Goal: Task Accomplishment & Management: Complete application form

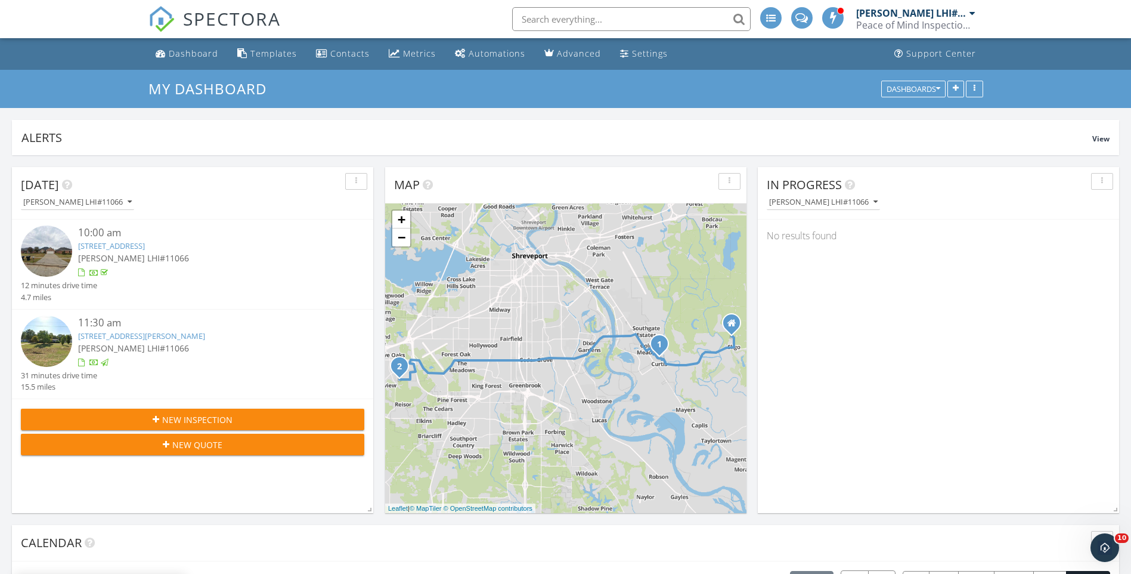
click at [848, 21] on li at bounding box center [835, 19] width 34 height 38
click at [872, 27] on div "Peace of Mind Inspection Service, LLC" at bounding box center [915, 25] width 119 height 12
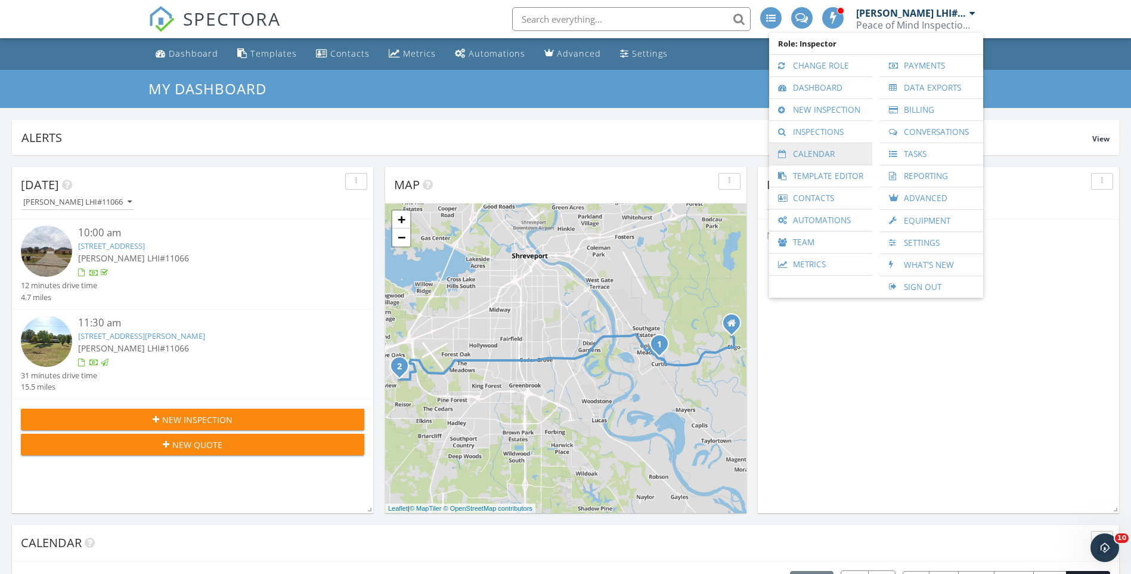
click at [817, 148] on link "Calendar" at bounding box center [820, 153] width 91 height 21
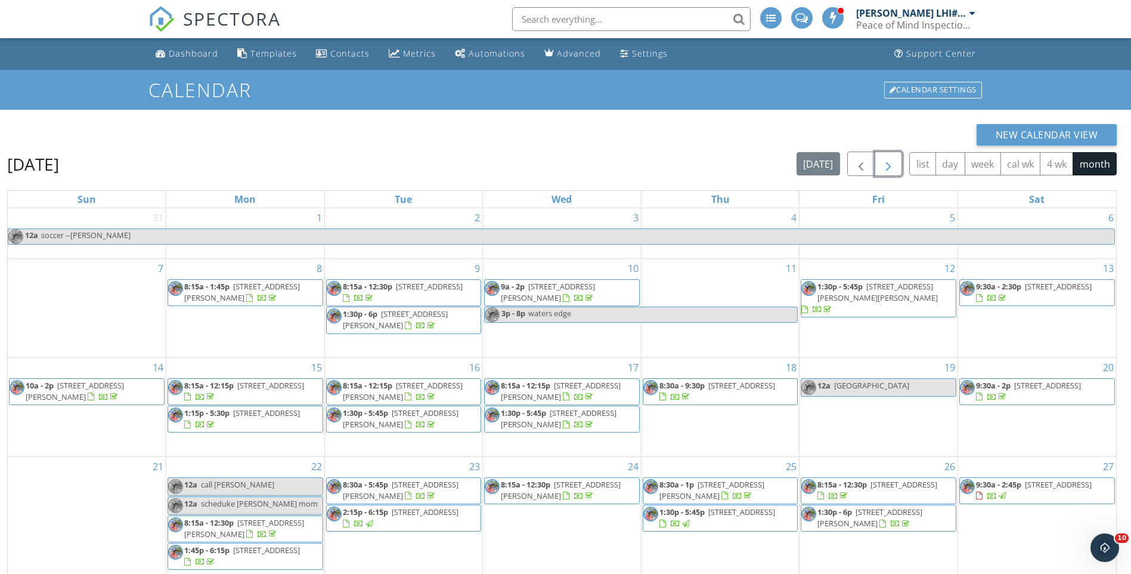
click at [896, 157] on button "button" at bounding box center [889, 163] width 28 height 24
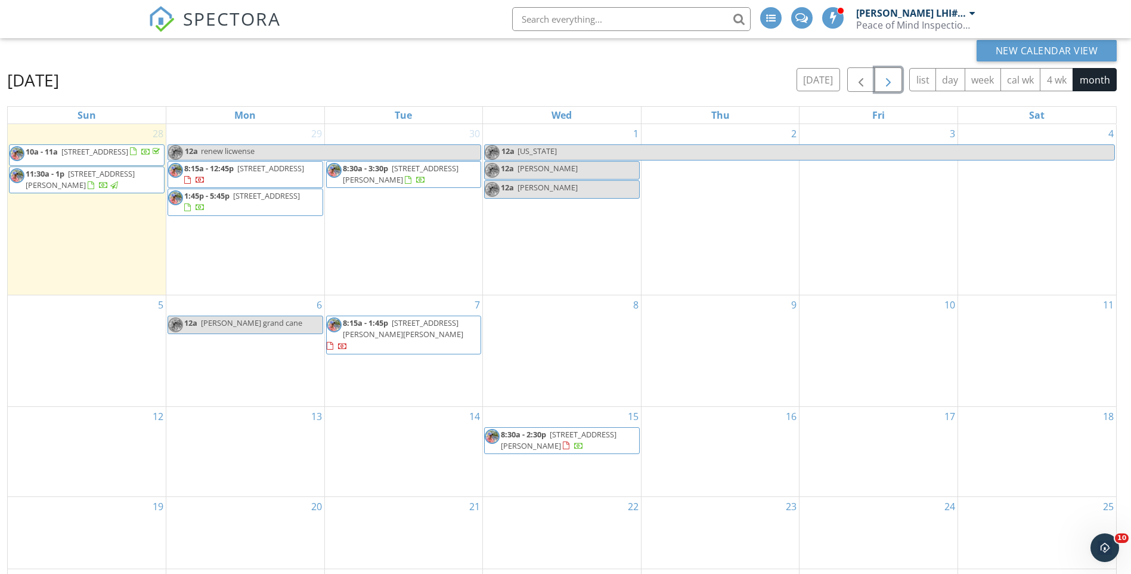
scroll to position [159, 0]
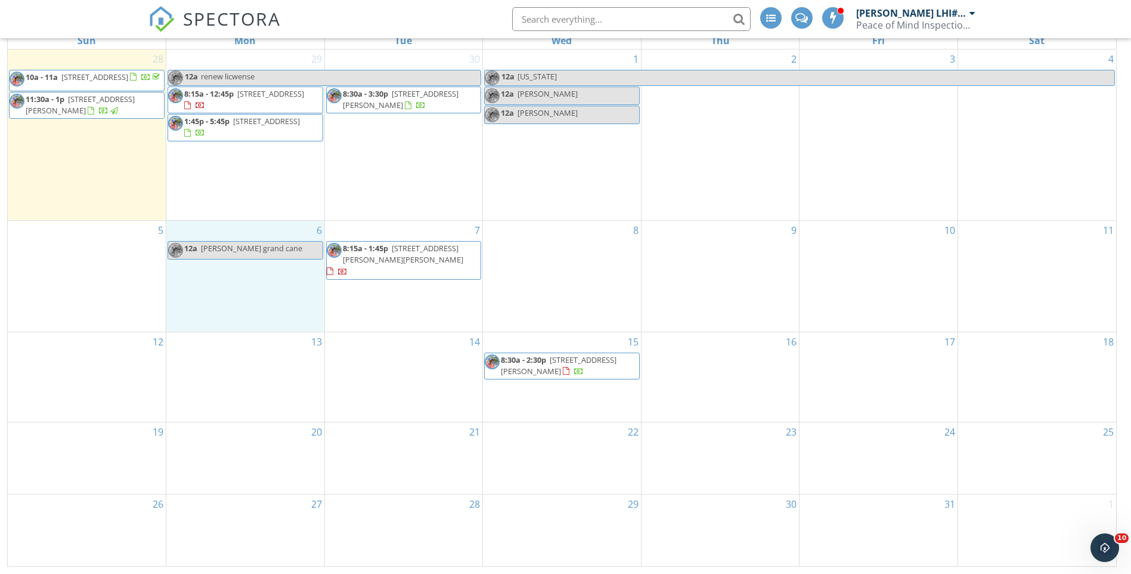
click at [262, 303] on div "6 12a josh jordan grand cane" at bounding box center [245, 276] width 158 height 110
click at [261, 254] on link "Inspection" at bounding box center [244, 253] width 61 height 19
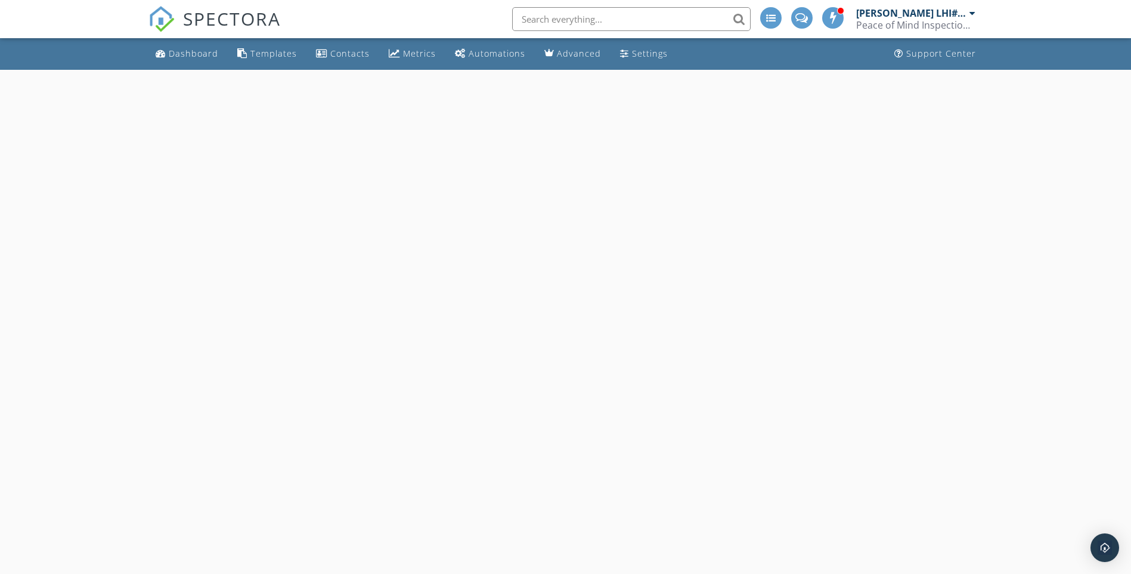
select select "9"
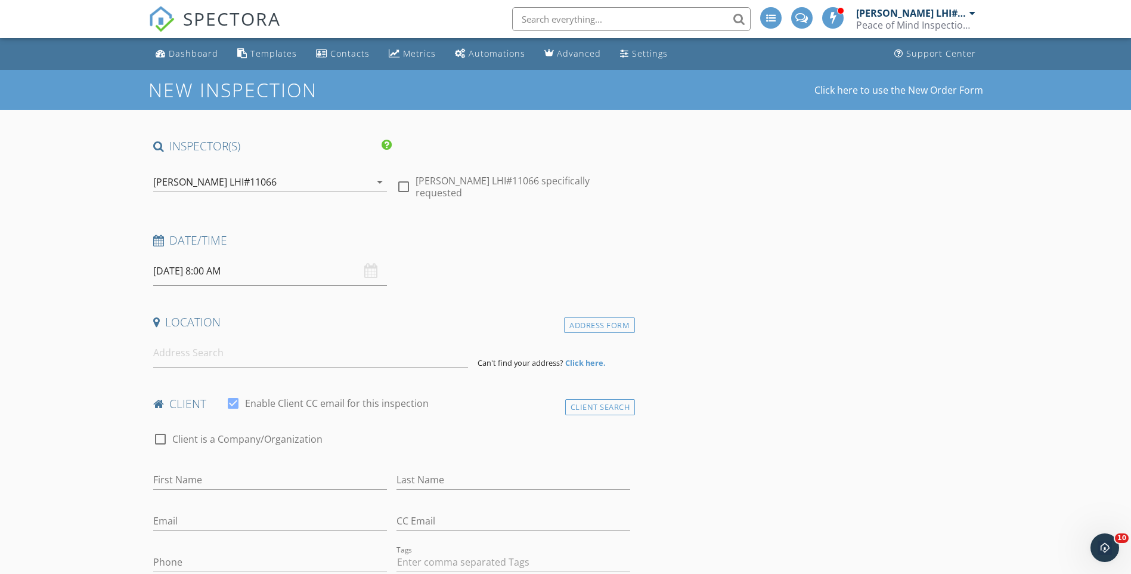
click at [262, 271] on input "10/06/2025 8:00 AM" at bounding box center [270, 270] width 234 height 29
type input "05"
type input "10/06/2025 8:05 AM"
click at [297, 469] on span at bounding box center [299, 469] width 8 height 12
type input "10"
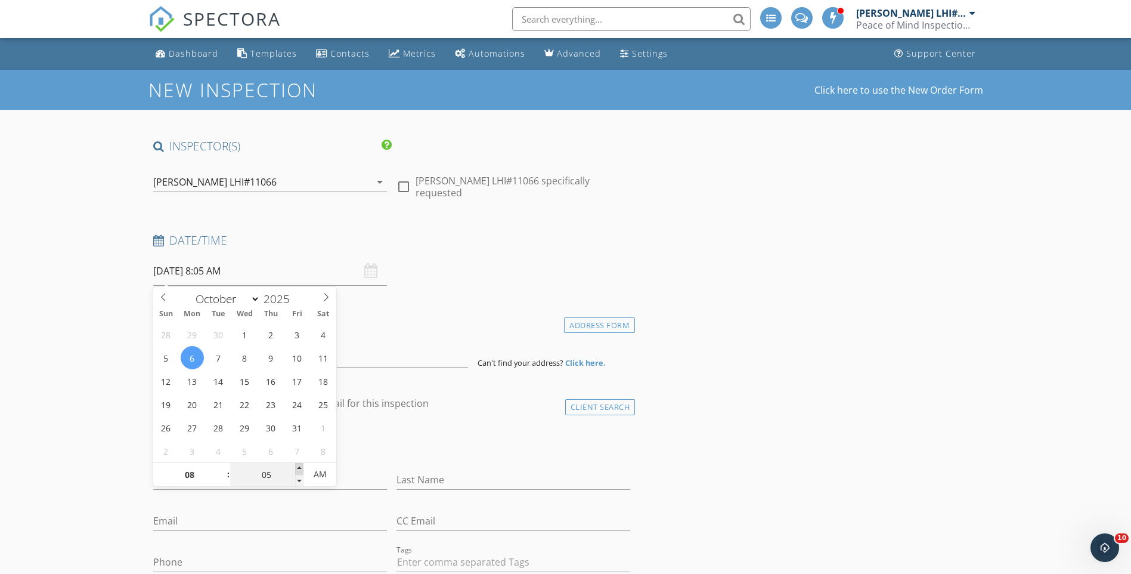
type input "10/06/2025 8:10 AM"
click at [297, 469] on span at bounding box center [299, 469] width 8 height 12
type input "15"
type input "[DATE] 8:15 AM"
click at [297, 469] on span at bounding box center [299, 469] width 8 height 12
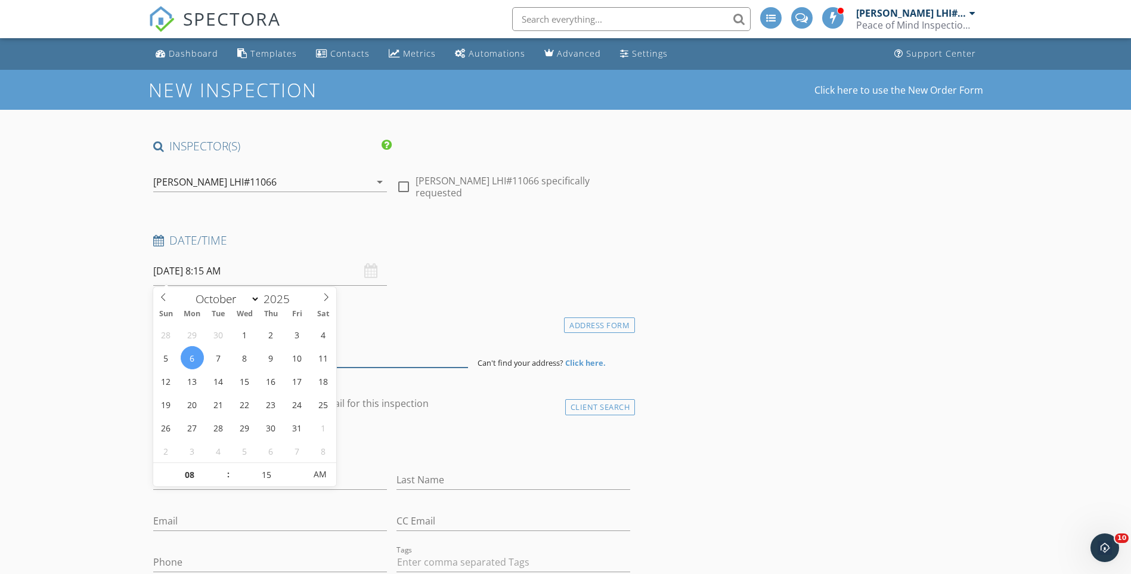
click at [371, 356] on input at bounding box center [310, 352] width 315 height 29
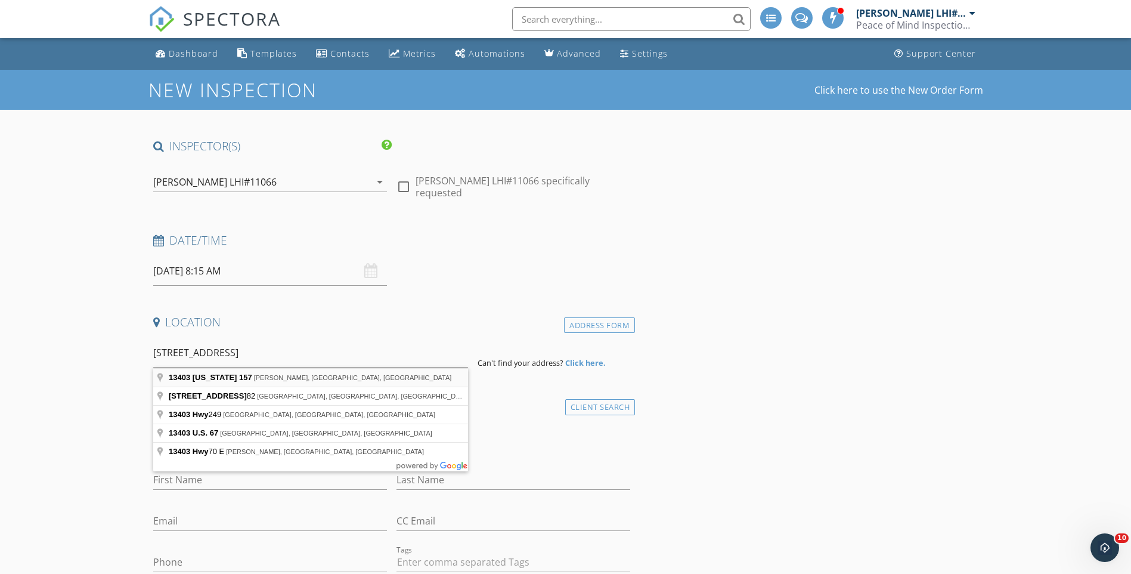
type input "13403 Louisiana 157, Haughton, LA, USA"
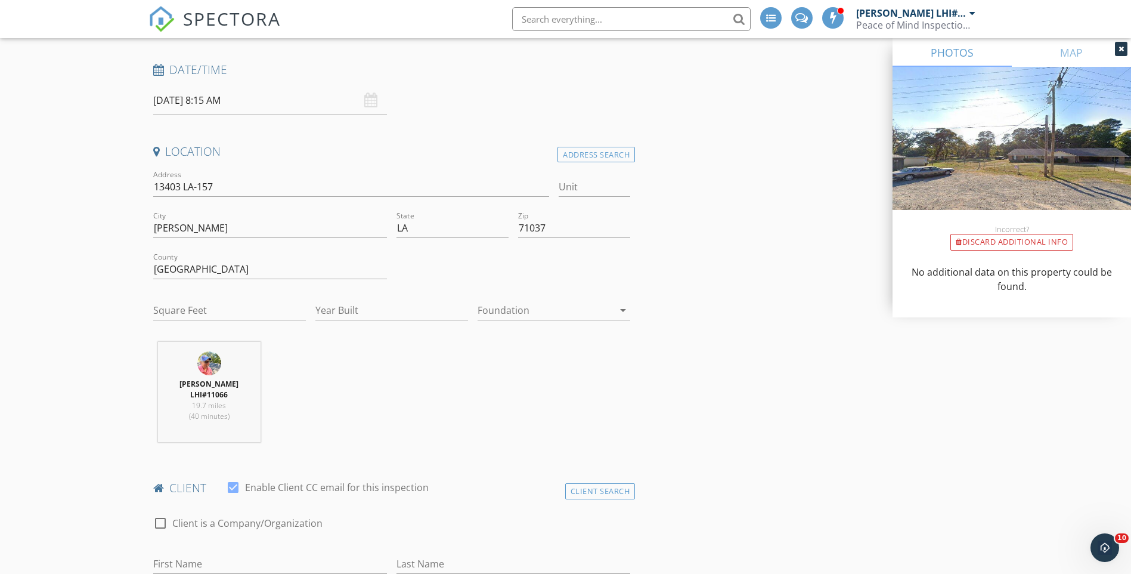
scroll to position [179, 0]
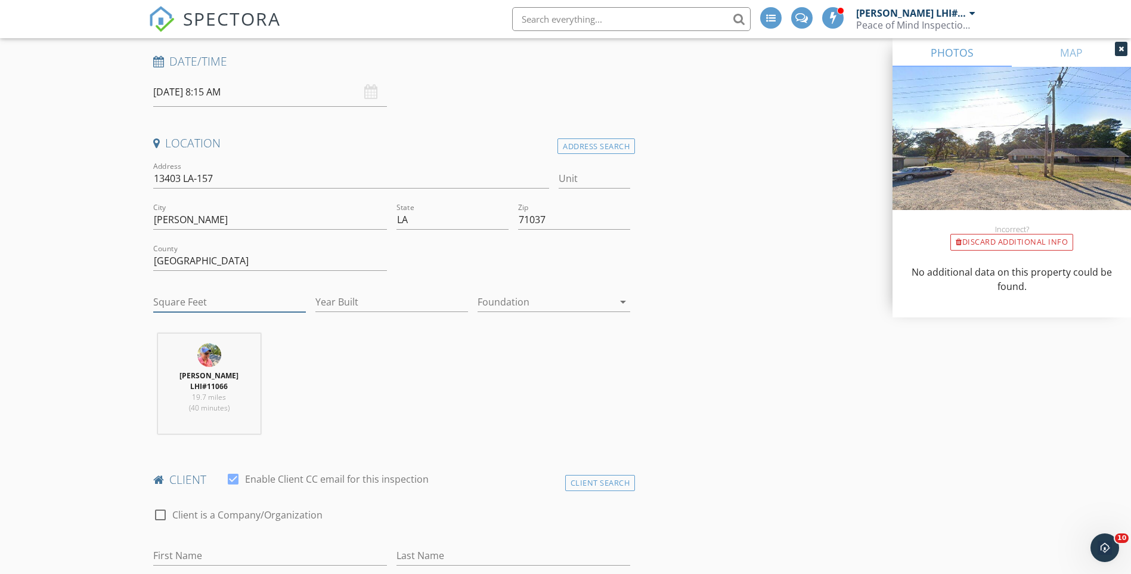
click at [218, 299] on input "Square Feet" at bounding box center [229, 302] width 153 height 20
type input "2400"
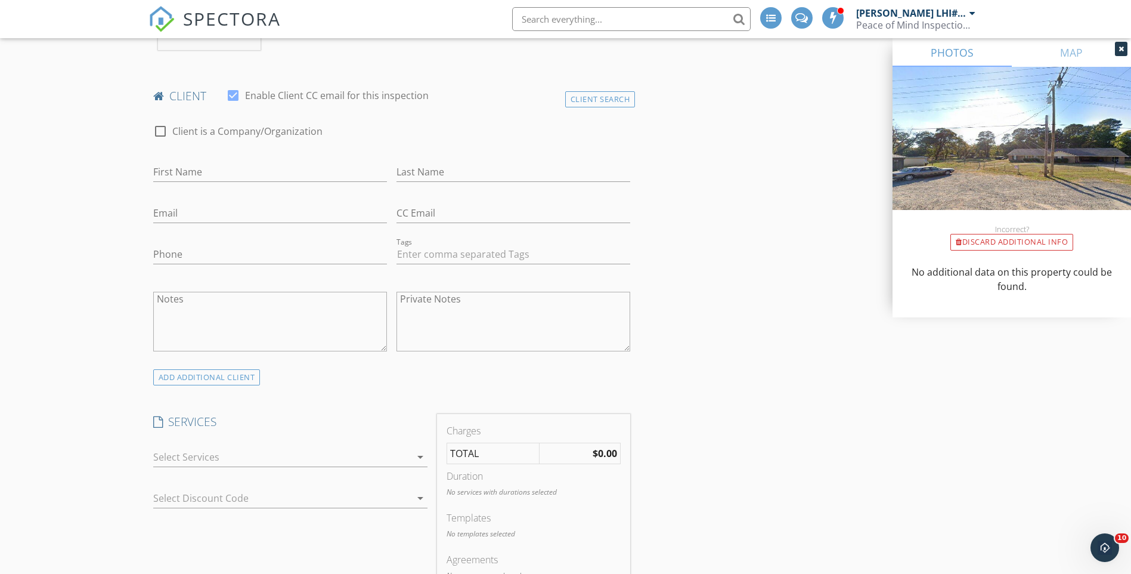
scroll to position [596, 0]
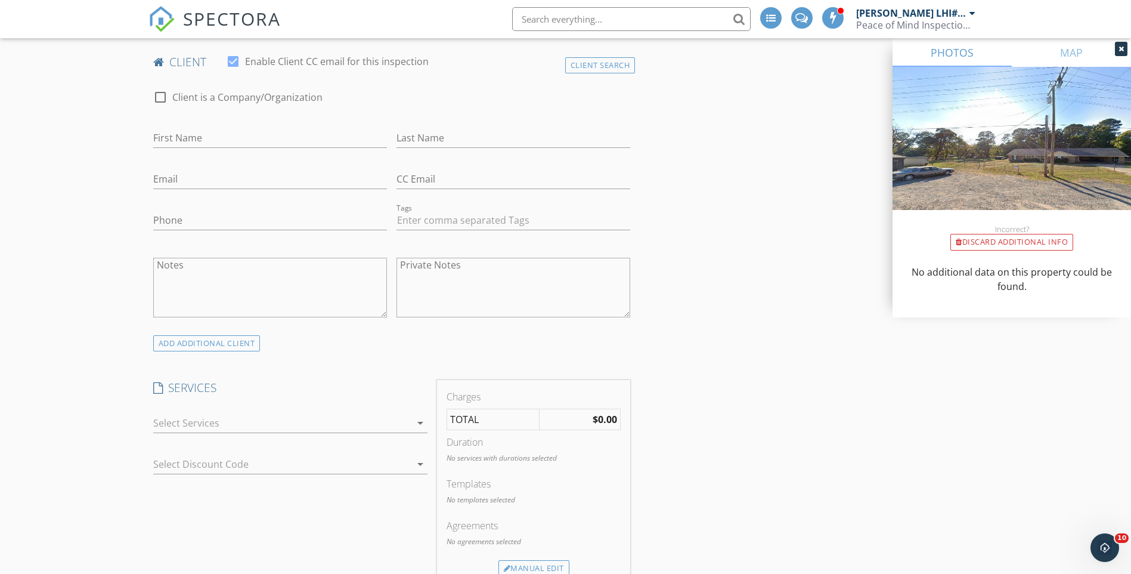
click at [419, 422] on icon "arrow_drop_down" at bounding box center [420, 423] width 14 height 14
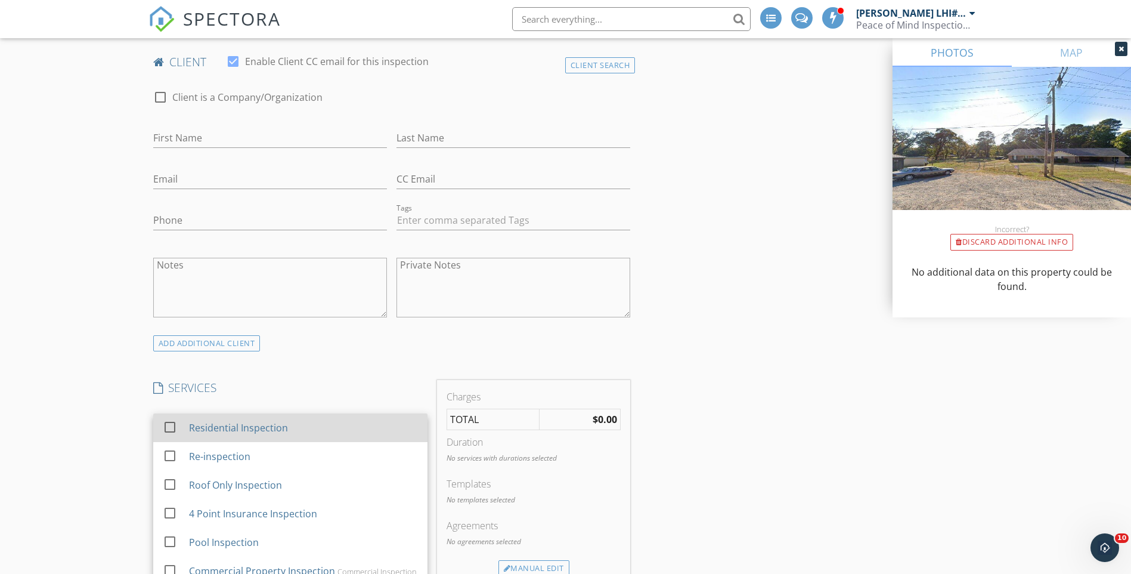
click at [390, 420] on div "Residential Inspection" at bounding box center [302, 428] width 229 height 24
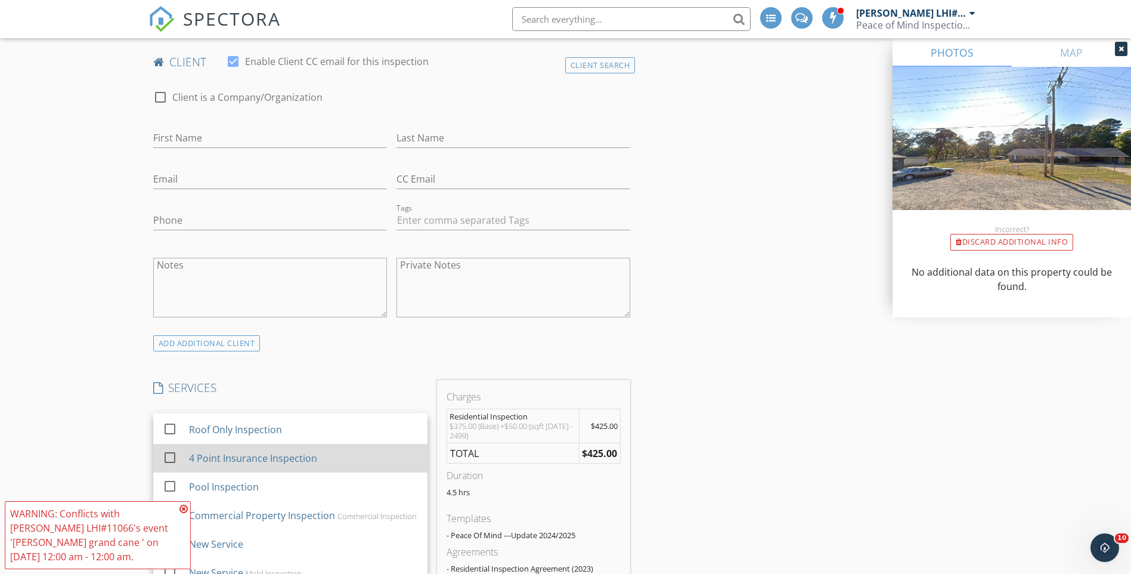
scroll to position [55, 0]
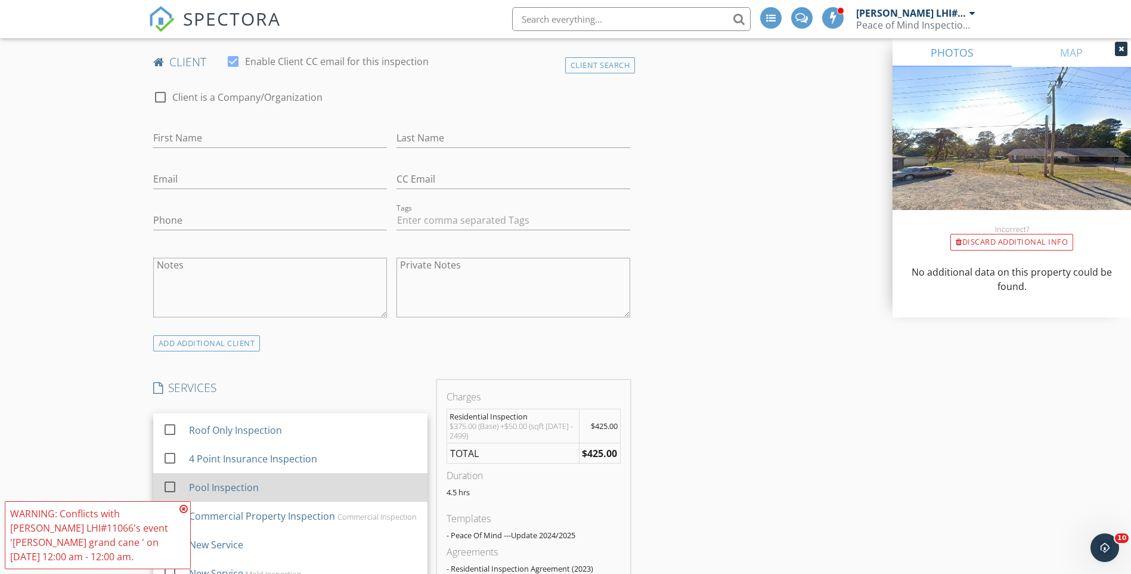
click at [333, 487] on div "Pool Inspection" at bounding box center [302, 487] width 229 height 24
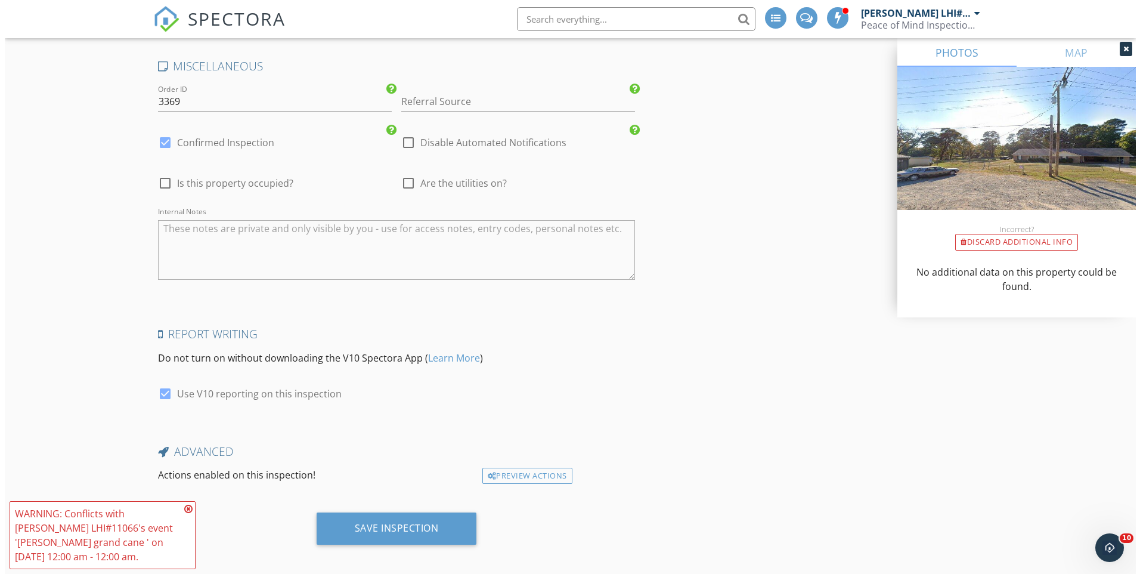
scroll to position [1811, 0]
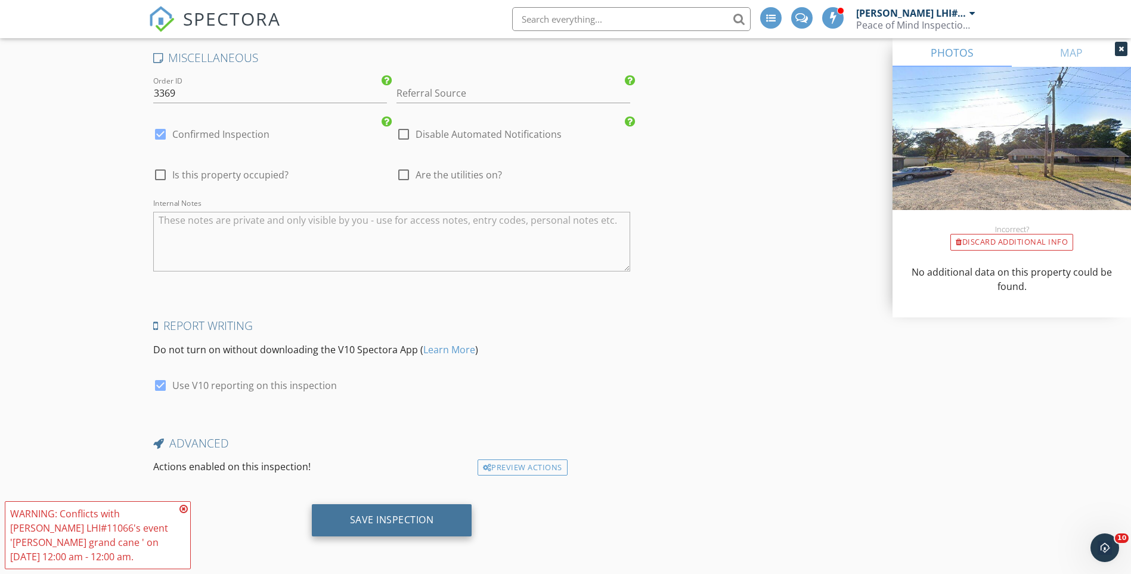
click at [444, 530] on div "Save Inspection" at bounding box center [392, 520] width 160 height 32
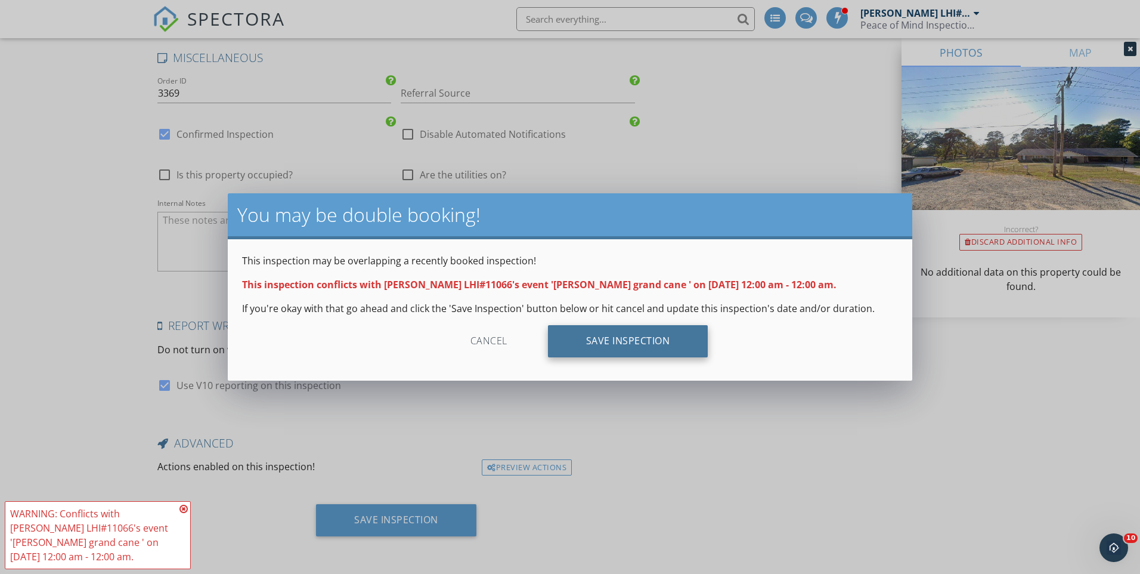
click at [679, 347] on div "Save Inspection" at bounding box center [628, 341] width 160 height 32
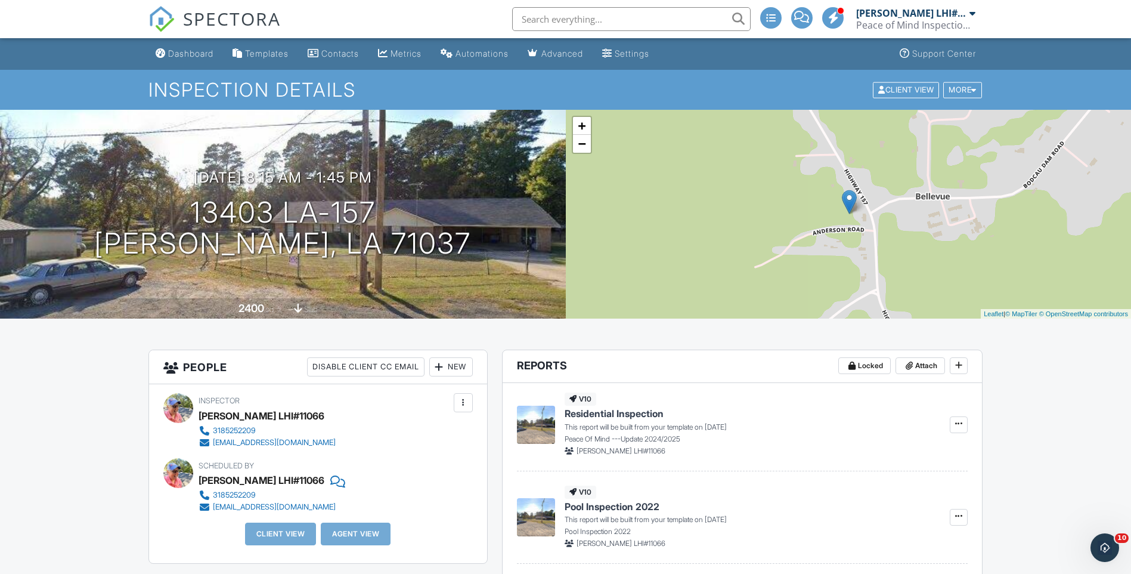
click at [891, 16] on div "[PERSON_NAME] LHI#11066" at bounding box center [911, 13] width 110 height 12
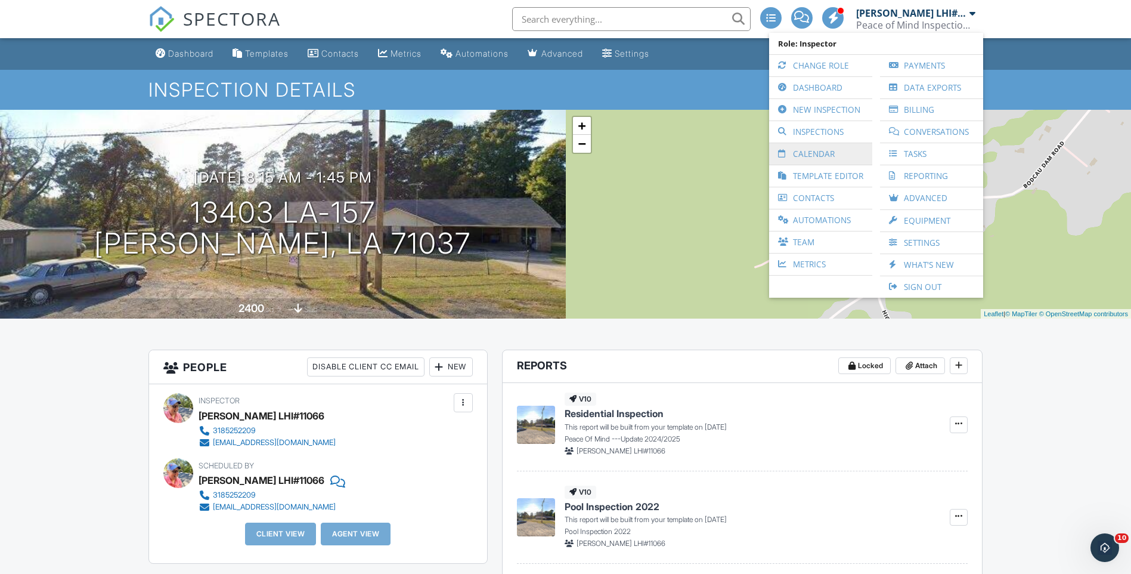
click at [815, 154] on link "Calendar" at bounding box center [820, 153] width 91 height 21
